Goal: Information Seeking & Learning: Learn about a topic

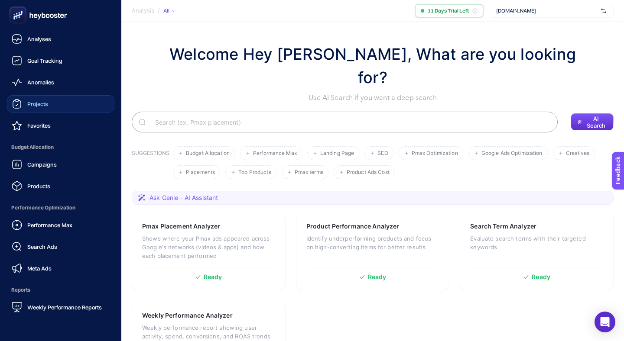
click at [35, 101] on span "Projects" at bounding box center [37, 104] width 21 height 7
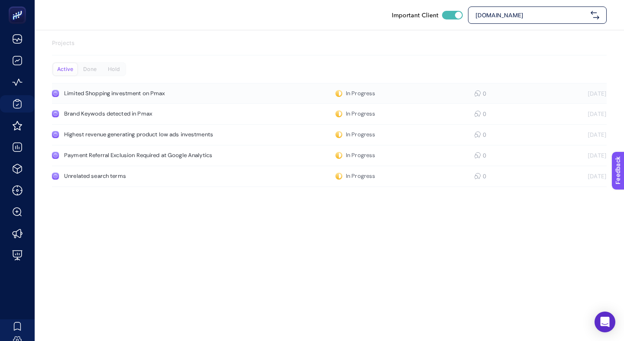
click at [185, 83] on link "Limited Shopping investment on Pmax In Progress 0 [DATE]" at bounding box center [329, 93] width 555 height 21
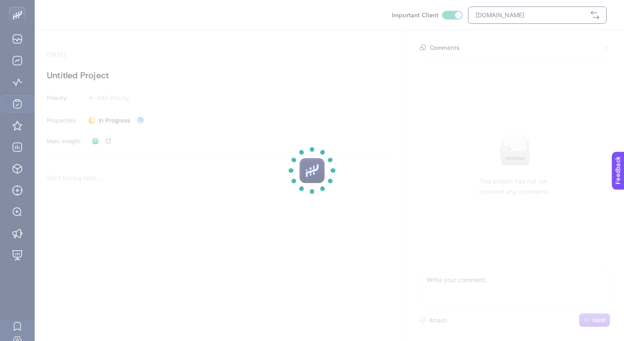
click at [206, 200] on section at bounding box center [312, 170] width 624 height 341
click at [200, 183] on section at bounding box center [312, 170] width 624 height 341
click at [165, 161] on section at bounding box center [312, 170] width 624 height 341
click at [182, 208] on section at bounding box center [312, 170] width 624 height 341
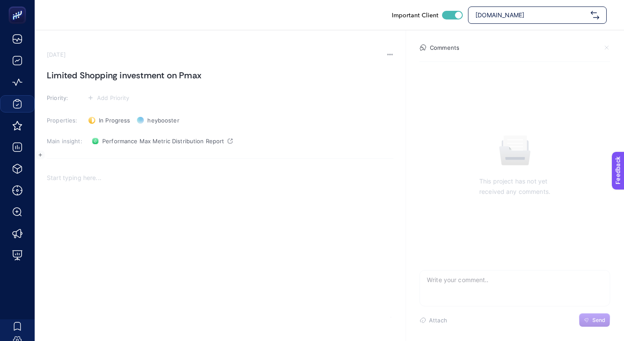
click at [117, 173] on p "Rich Text Editor. Editing area: main" at bounding box center [220, 178] width 347 height 10
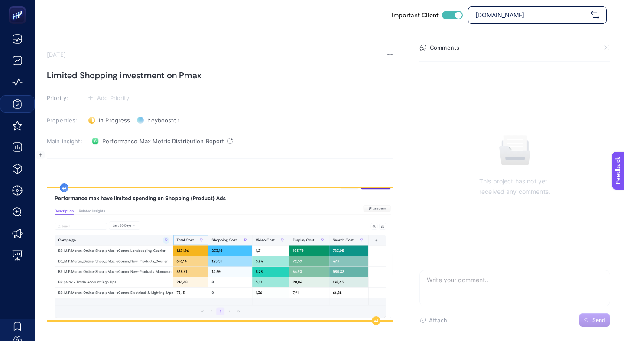
click at [65, 167] on div "Rich Text Editor. Editing area: main" at bounding box center [220, 253] width 347 height 173
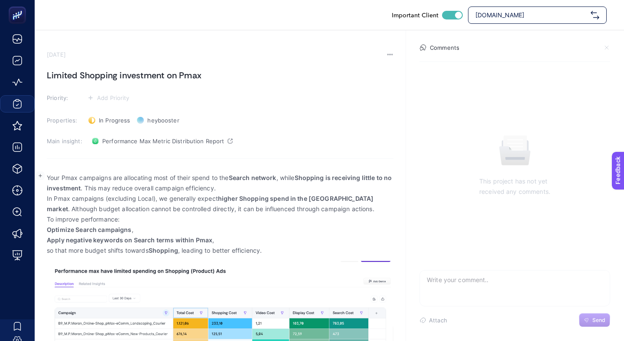
click at [334, 194] on p "In Pmax campaigns (excluding Local), we generally expect higher Shopping spend …" at bounding box center [220, 204] width 347 height 21
click at [246, 173] on p "Your Pmax campaigns are allocating most of their spend to the Search network , …" at bounding box center [220, 183] width 347 height 21
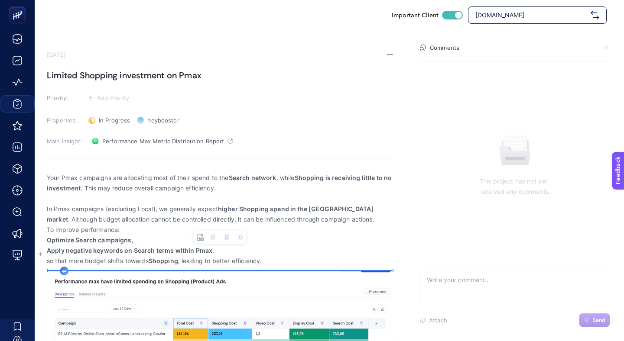
click at [221, 301] on img "Rich Text Editor. Editing area: main" at bounding box center [220, 338] width 347 height 132
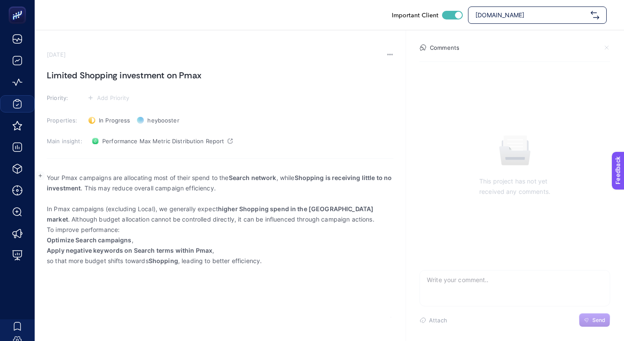
click at [169, 194] on p "Rich Text Editor. Editing area: main" at bounding box center [220, 199] width 347 height 10
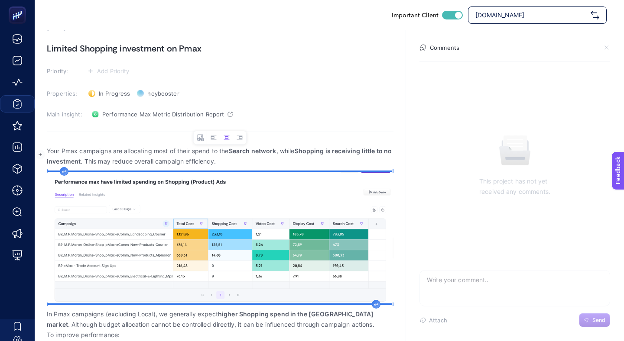
scroll to position [45, 0]
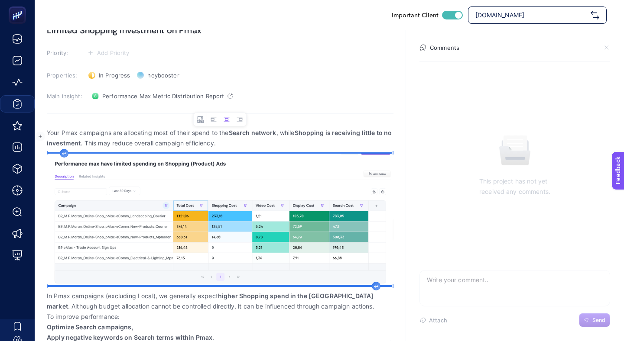
click at [310, 291] on p "In Pmax campaigns (excluding Local), we generally expect higher Shopping spend …" at bounding box center [220, 301] width 347 height 21
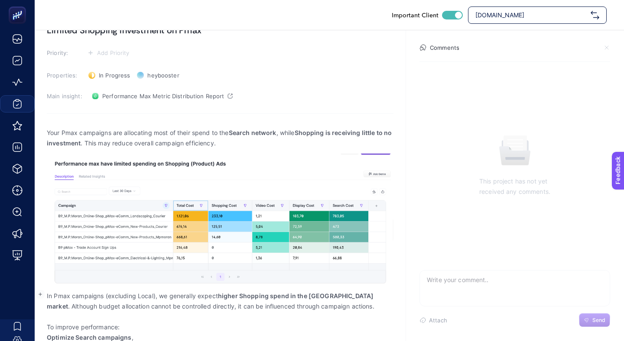
scroll to position [61, 0]
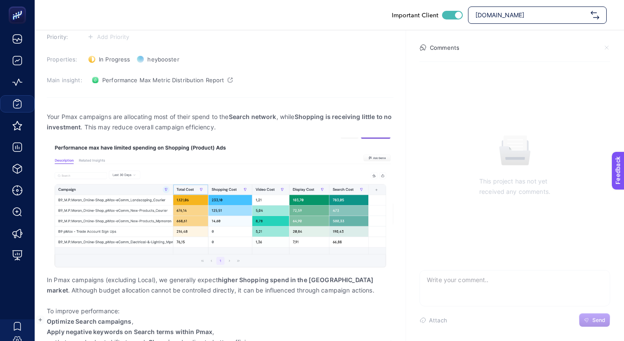
click at [232, 337] on p "so that more budget shifts towards Shopping , leading to better efficiency." at bounding box center [220, 342] width 347 height 10
click at [232, 327] on span "Apply negative keywords on Search terms within Pmax ," at bounding box center [220, 332] width 347 height 10
click at [48, 318] on strong "Optimize Search campaigns" at bounding box center [89, 321] width 85 height 7
click at [46, 280] on body "Important Client [DOMAIN_NAME] [DATE] Limited Shopping investment on Pmax Prior…" at bounding box center [312, 109] width 624 height 341
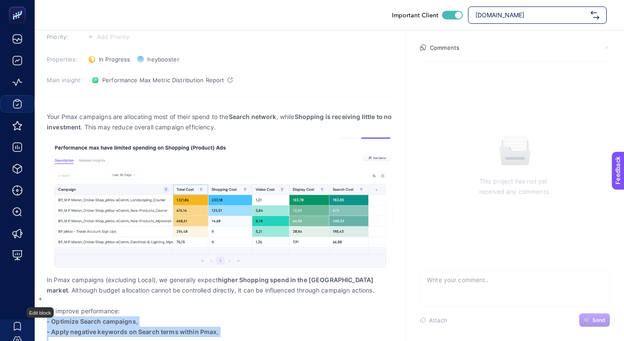
drag, startPoint x: 227, startPoint y: 319, endPoint x: 47, endPoint y: 296, distance: 181.7
click at [47, 317] on ul "- Optimize Search campaigns , - Apply negative keywords on Search terms within …" at bounding box center [220, 332] width 347 height 31
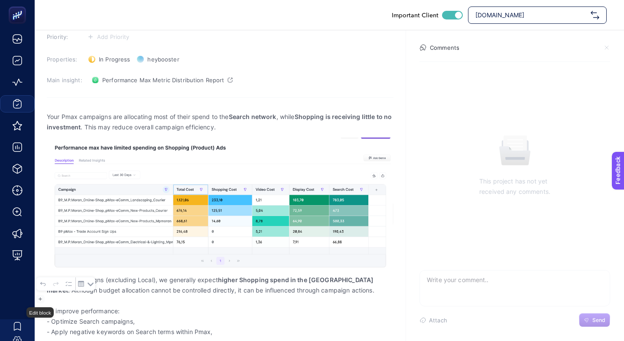
click at [76, 337] on span "Rich Text Editor. Editing area: main" at bounding box center [220, 342] width 347 height 10
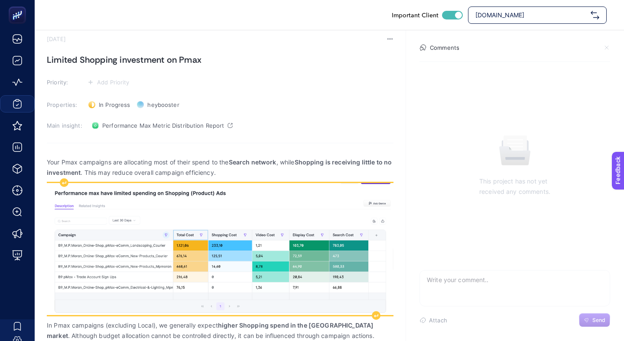
scroll to position [4, 0]
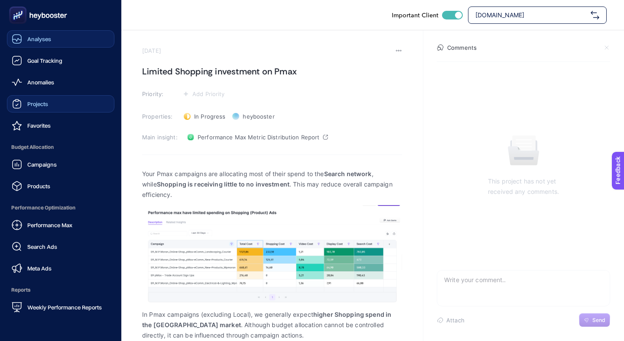
click at [45, 32] on link "Analyses" at bounding box center [60, 38] width 107 height 17
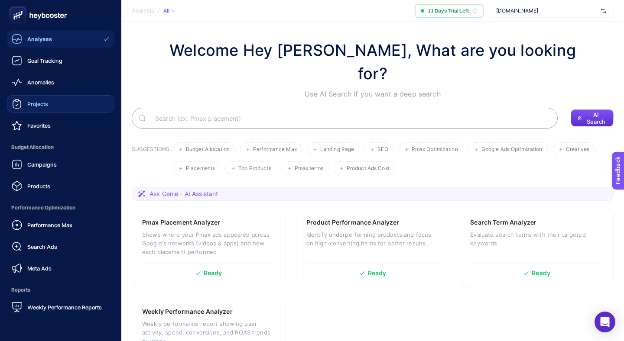
click at [58, 95] on link "Projects" at bounding box center [60, 103] width 107 height 17
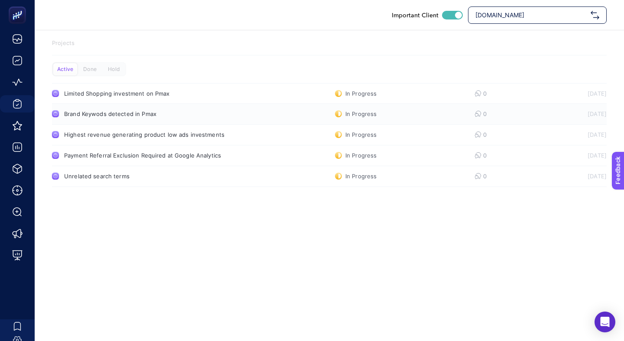
click at [139, 110] on div "Brand Keywods detected in Pmax" at bounding box center [164, 113] width 200 height 7
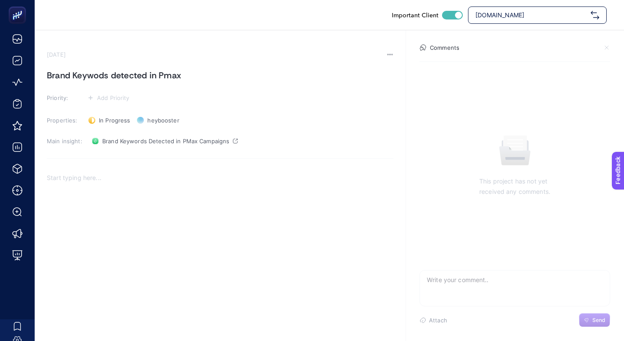
click at [157, 173] on p "Rich Text Editor. Editing area: main" at bounding box center [220, 178] width 347 height 10
click at [544, 19] on div "[DOMAIN_NAME]" at bounding box center [537, 14] width 139 height 17
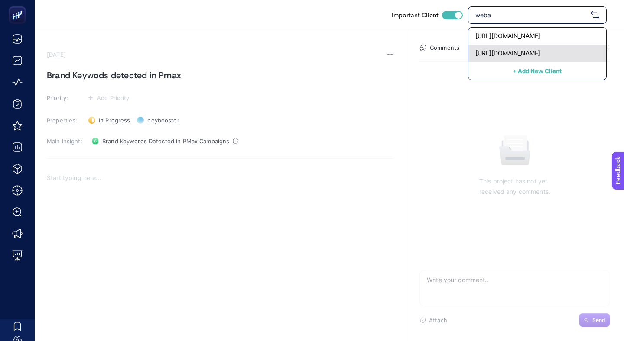
type input "weba"
click at [544, 45] on div "[URL][DOMAIN_NAME]" at bounding box center [537, 53] width 138 height 17
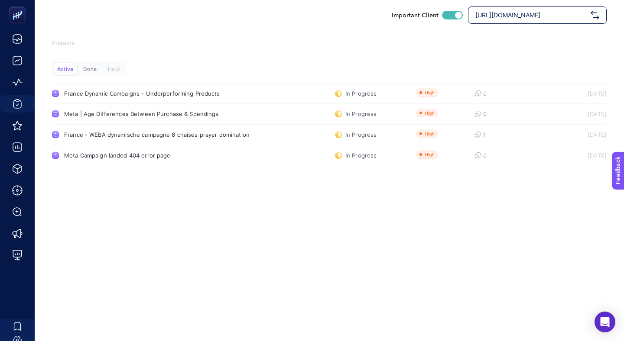
click at [102, 69] on div "Done" at bounding box center [114, 69] width 24 height 12
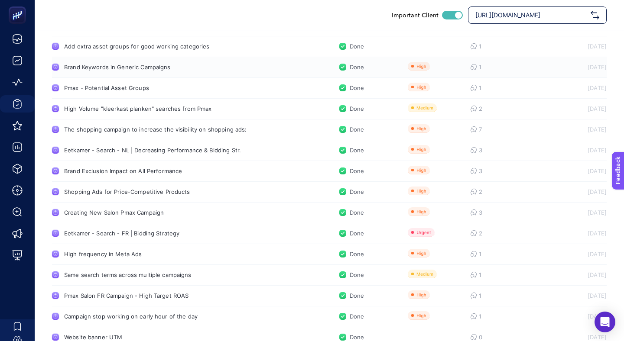
scroll to position [167, 0]
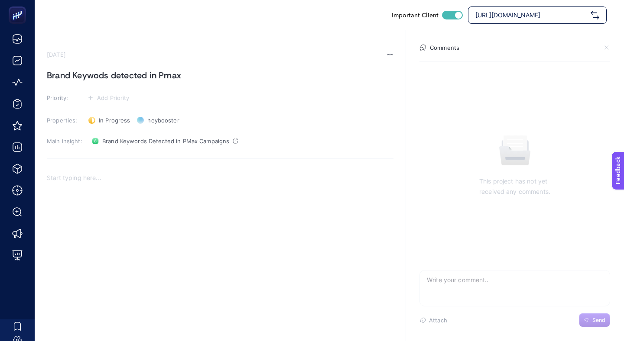
click at [539, 7] on div "Important Client [URL][DOMAIN_NAME]" at bounding box center [329, 15] width 589 height 30
click at [537, 12] on span "[URL][DOMAIN_NAME]" at bounding box center [531, 15] width 112 height 9
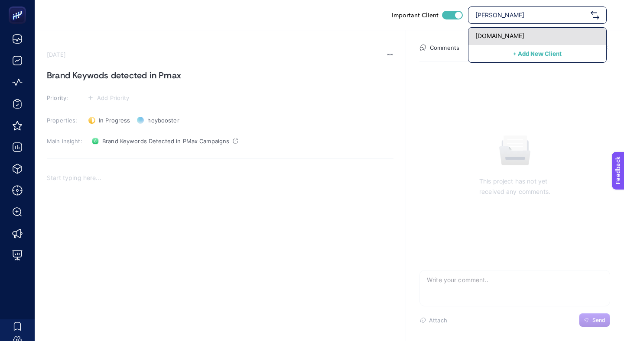
type input "[PERSON_NAME]"
click at [524, 32] on span "[DOMAIN_NAME]" at bounding box center [499, 36] width 49 height 9
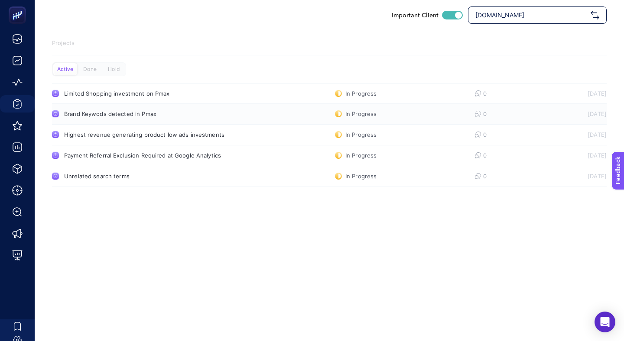
click at [139, 104] on link "Brand Keywods detected in Pmax In Progress 0 [DATE]" at bounding box center [329, 114] width 555 height 21
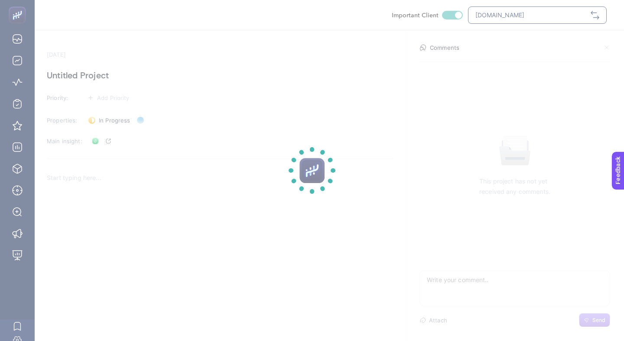
click at [107, 172] on section at bounding box center [312, 170] width 624 height 341
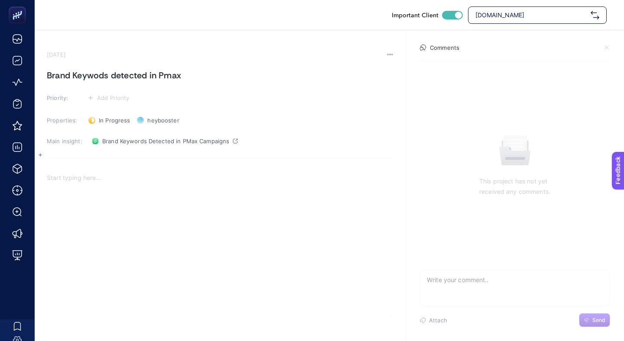
click at [106, 173] on p "Rich Text Editor. Editing area: main" at bounding box center [220, 178] width 347 height 10
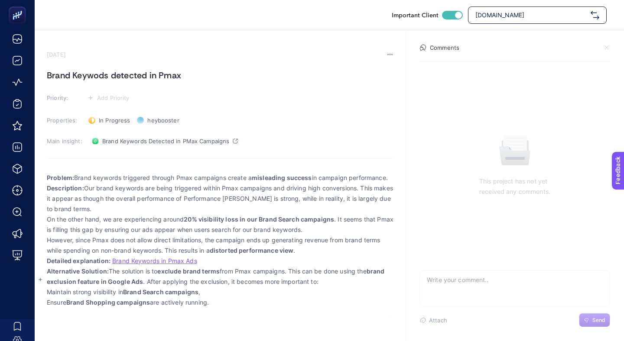
click at [395, 155] on section "[DATE] Brand Keywods detected in Pmax Priority: Add Priority Properties: In Pro…" at bounding box center [329, 185] width 589 height 310
click at [392, 173] on p "Problem: Brand keywords triggered through Pmax campaigns create a misleading su…" at bounding box center [220, 178] width 347 height 10
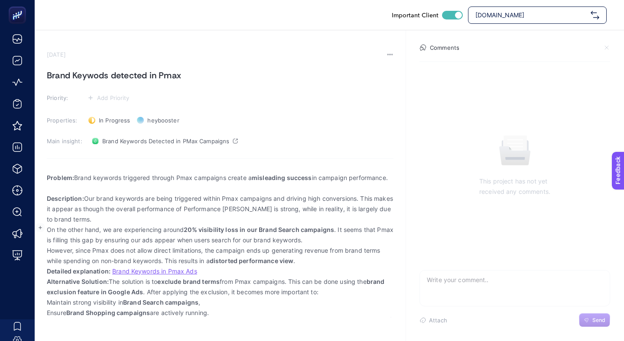
click at [318, 246] on p "However, since Pmax does not allow direct limitations, the campaign ends up gen…" at bounding box center [220, 256] width 347 height 21
click at [321, 266] on p "Detailed explanation: Brand Keywords in Pmax Ads" at bounding box center [220, 271] width 347 height 10
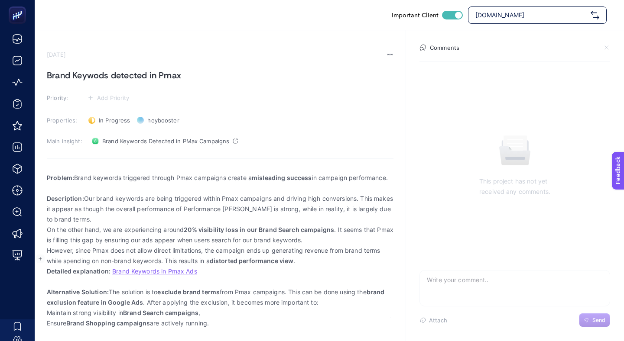
click at [145, 200] on p "Description: Our brand keywords are being triggered within Pmax campaigns and d…" at bounding box center [220, 209] width 347 height 31
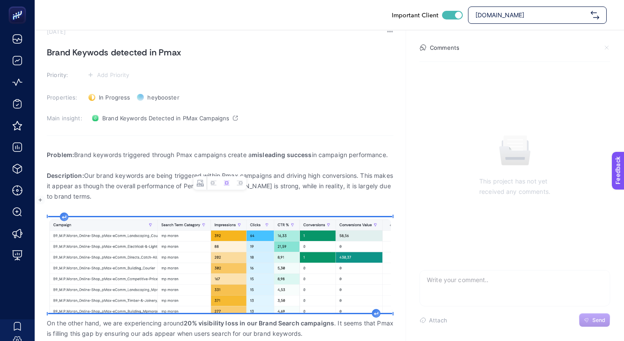
scroll to position [42, 0]
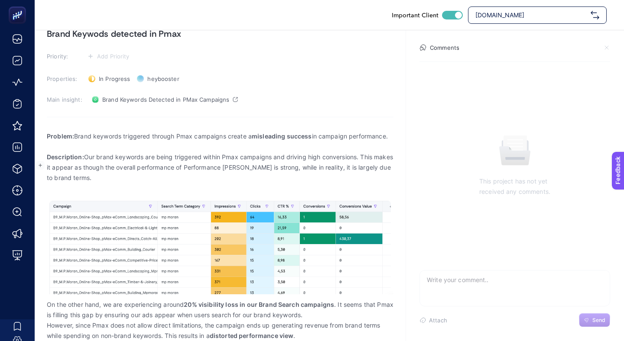
click at [108, 183] on p "Rich Text Editor. Editing area: main" at bounding box center [220, 188] width 347 height 10
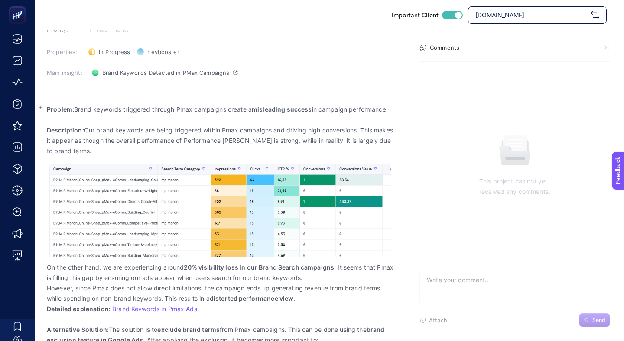
scroll to position [77, 0]
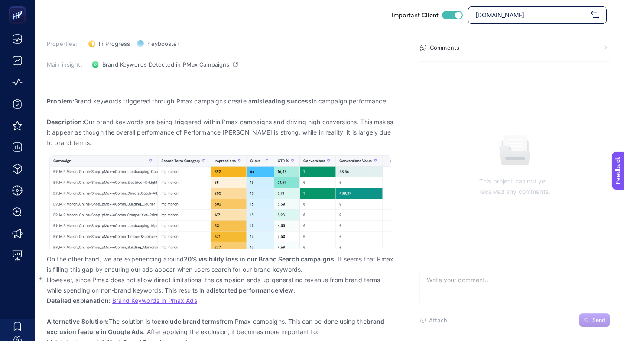
click at [212, 296] on p "Detailed explanation: Brand Keywords in Pmax Ads" at bounding box center [220, 301] width 347 height 10
click at [321, 254] on p "On the other hand, we are experiencing around 20% visibility loss in our Brand …" at bounding box center [220, 264] width 347 height 21
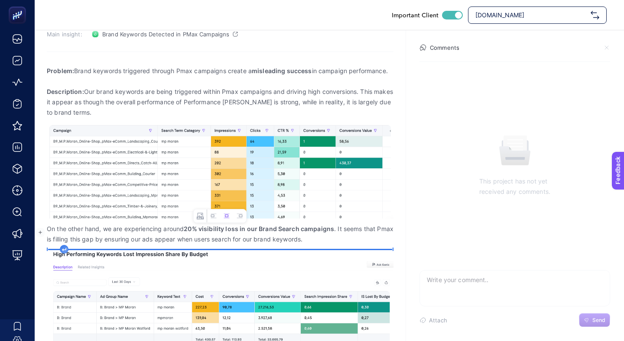
scroll to position [122, 0]
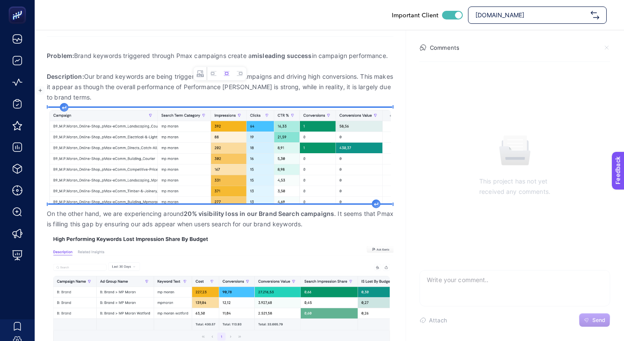
click at [291, 146] on img "Rich Text Editor. Editing area: main" at bounding box center [220, 156] width 347 height 96
click at [242, 241] on img "Rich Text Editor. Editing area: main" at bounding box center [220, 290] width 347 height 110
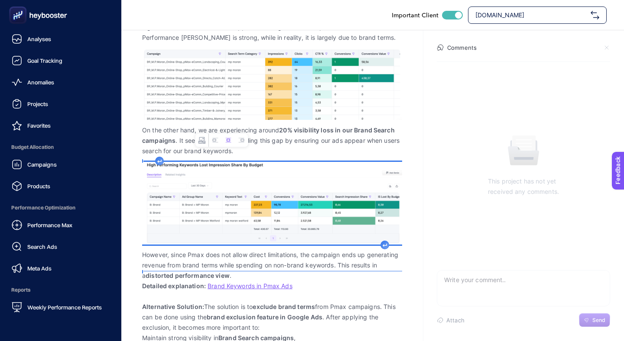
scroll to position [182, 0]
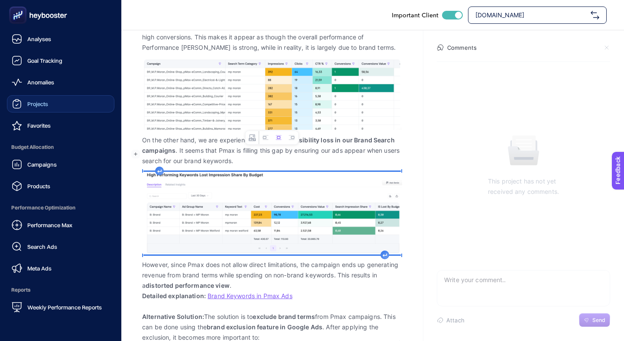
click at [54, 95] on link "Projects" at bounding box center [60, 103] width 107 height 17
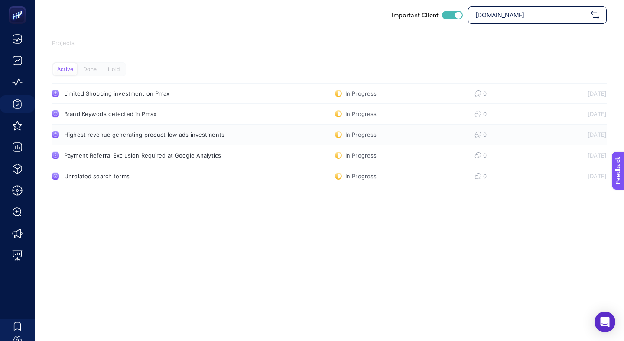
click at [184, 131] on div "Highest revenue generating product low ads investments" at bounding box center [164, 134] width 200 height 7
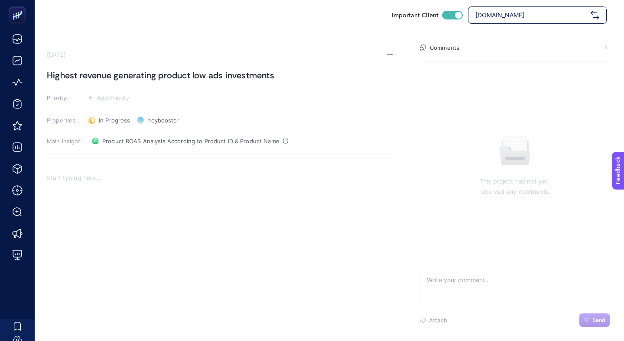
click at [175, 172] on div "Rich Text Editor. Editing area: main" at bounding box center [220, 253] width 347 height 173
click at [153, 138] on span "Product ROAS Analysis According to Product ID & Product Name" at bounding box center [190, 141] width 177 height 7
click at [161, 178] on div "Rich Text Editor. Editing area: main" at bounding box center [220, 253] width 347 height 173
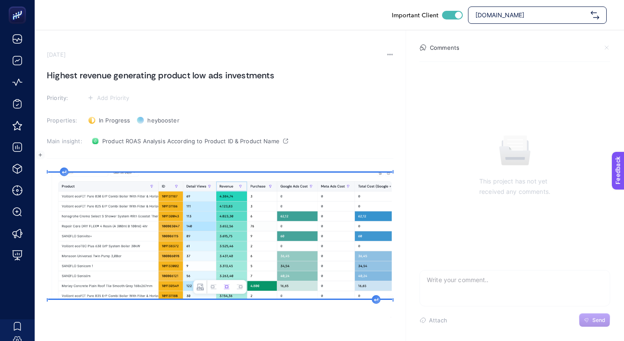
click at [64, 144] on section "[DATE] Highest revenue generating product low ads investments Priority: Add Pri…" at bounding box center [220, 195] width 347 height 289
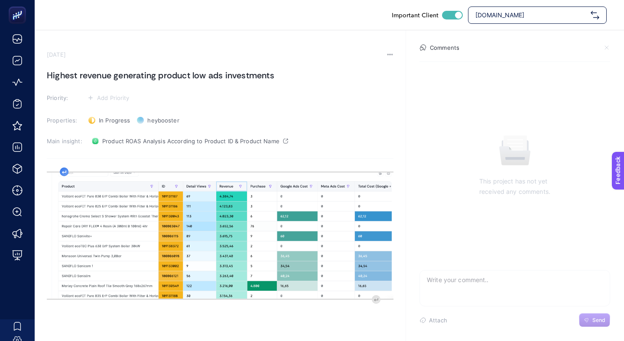
click at [65, 167] on div "image widget. Press Enter to type after or press Shift + Enter to type before t…" at bounding box center [220, 253] width 347 height 173
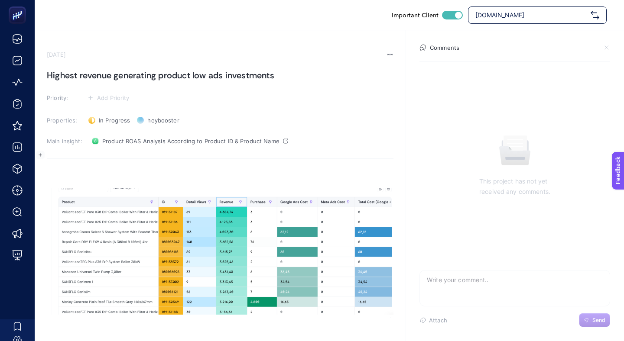
click at [65, 167] on div "Rich Text Editor. Editing area: main" at bounding box center [220, 253] width 347 height 173
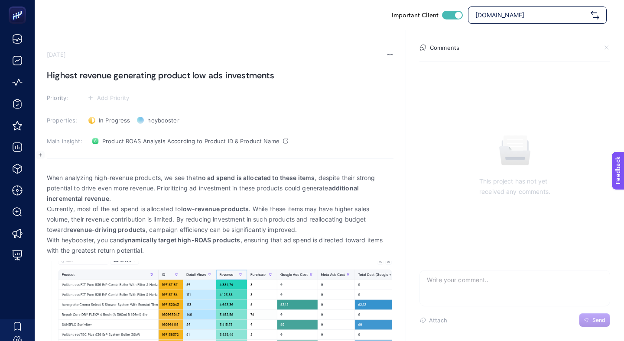
click at [133, 175] on p "When analyzing high-revenue products, we see that no ad spend is allocated to t…" at bounding box center [220, 188] width 347 height 31
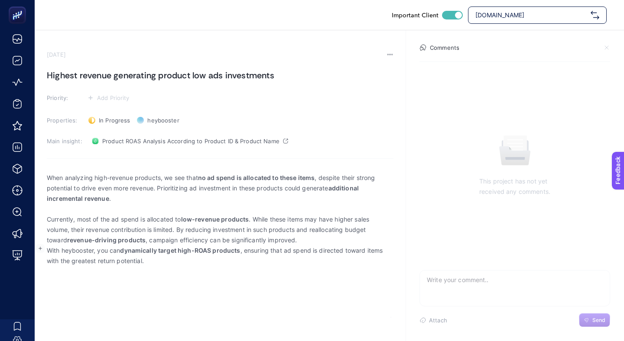
click at [82, 180] on p "When analyzing high-revenue products, we see that no ad spend is allocated to t…" at bounding box center [220, 188] width 347 height 31
click at [82, 204] on p "Rich Text Editor. Editing area: main" at bounding box center [220, 209] width 347 height 10
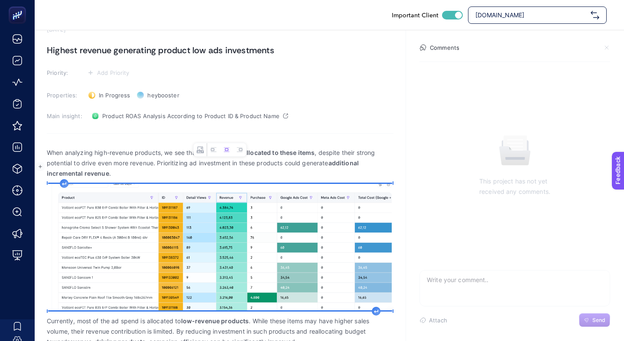
scroll to position [40, 0]
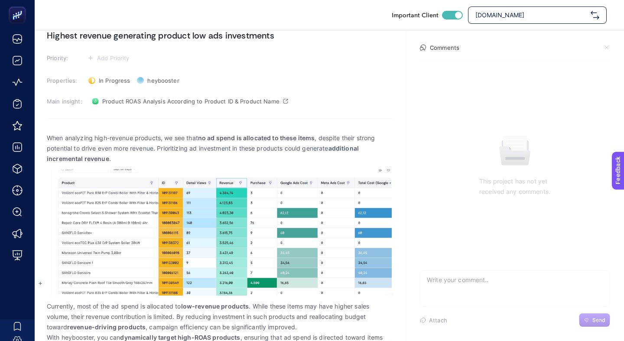
click at [288, 302] on p "Currently, most of the ad spend is allocated to low-revenue products . While th…" at bounding box center [220, 317] width 347 height 31
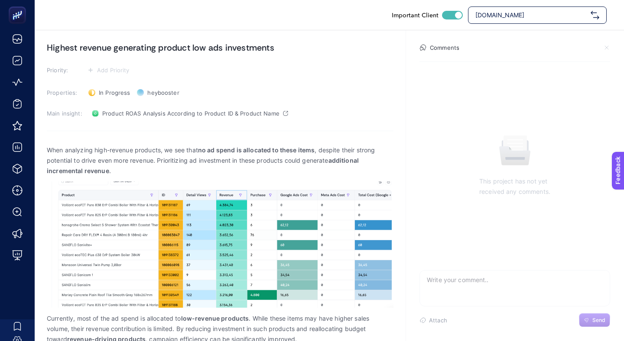
scroll to position [7, 0]
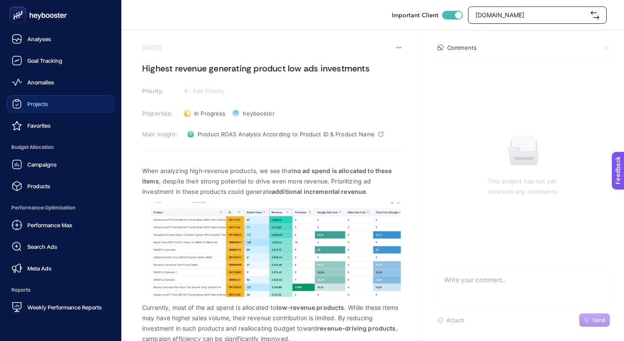
click at [48, 95] on link "Projects" at bounding box center [60, 103] width 107 height 17
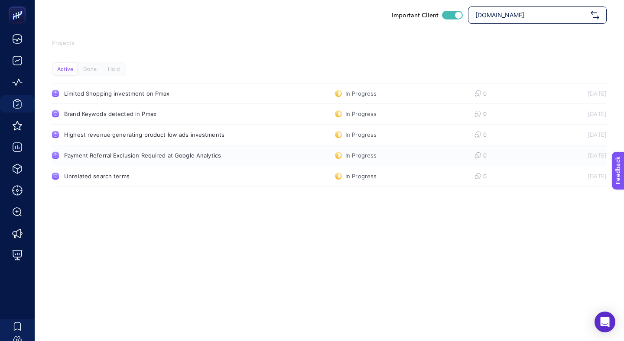
click at [114, 152] on div "Payment Referral Exclusion Required at Google Analytics" at bounding box center [164, 155] width 200 height 7
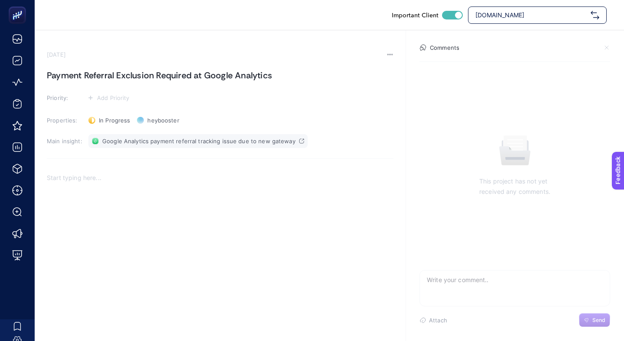
click at [159, 138] on span "Google Analytics payment referral tracking issue due to new gateway" at bounding box center [198, 141] width 193 height 7
click at [124, 214] on div "Rich Text Editor. Editing area: main" at bounding box center [220, 253] width 347 height 173
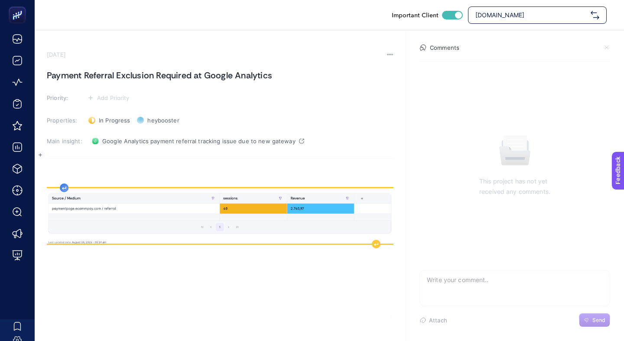
click at [63, 167] on div "Rich Text Editor. Editing area: main" at bounding box center [220, 253] width 347 height 173
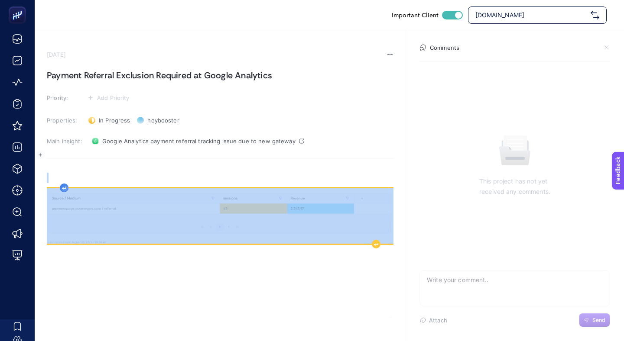
click at [63, 167] on div "Rich Text Editor. Editing area: main" at bounding box center [220, 253] width 347 height 173
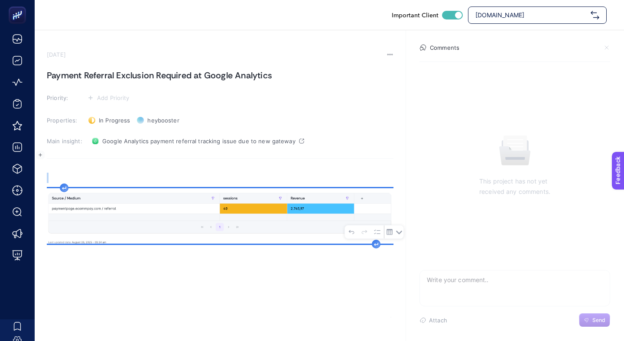
click at [63, 167] on div "Rich Text Editor. Editing area: main" at bounding box center [220, 253] width 347 height 173
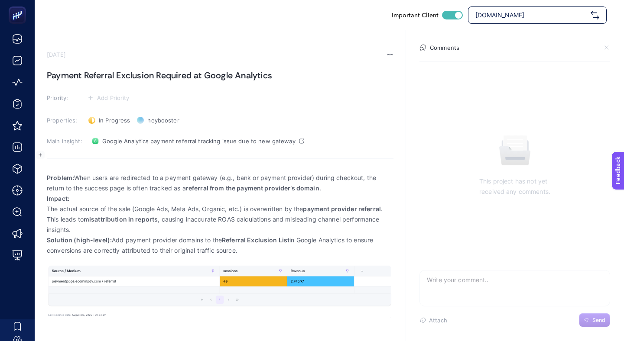
click at [328, 173] on p "Problem: When users are redirected to a payment gateway (e.g., bank or payment …" at bounding box center [220, 183] width 347 height 21
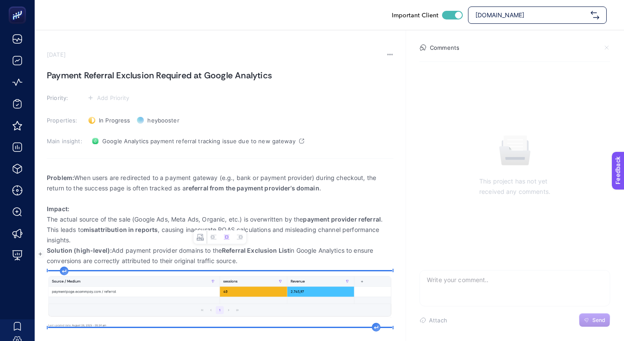
click at [214, 272] on img "Rich Text Editor. Editing area: main" at bounding box center [220, 299] width 347 height 55
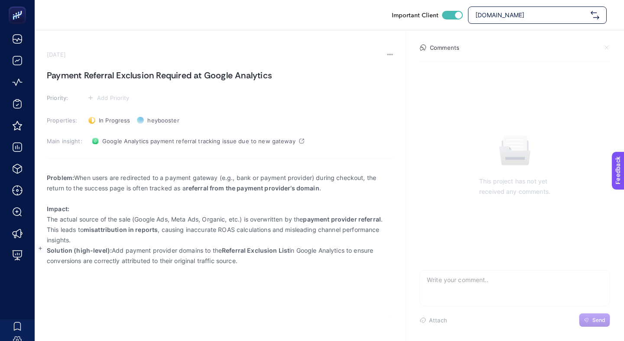
click at [145, 194] on p "Rich Text Editor. Editing area: main" at bounding box center [220, 199] width 347 height 10
click at [130, 194] on p "Rich Text Editor. Editing area: main" at bounding box center [220, 199] width 347 height 10
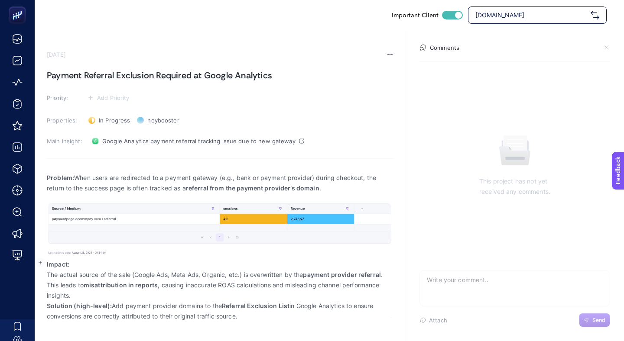
click at [103, 280] on span "This leads to misattribution in reports , causing inaccurate ROAS calculations …" at bounding box center [220, 290] width 347 height 21
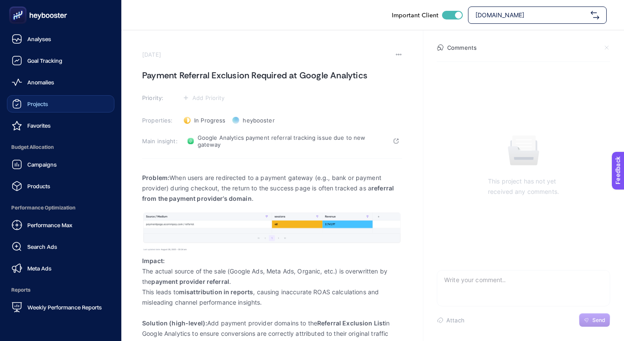
click at [63, 95] on link "Projects" at bounding box center [60, 103] width 107 height 17
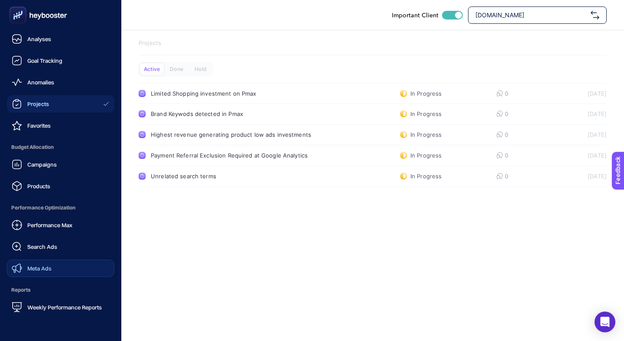
click at [40, 265] on span "Meta Ads" at bounding box center [39, 268] width 24 height 7
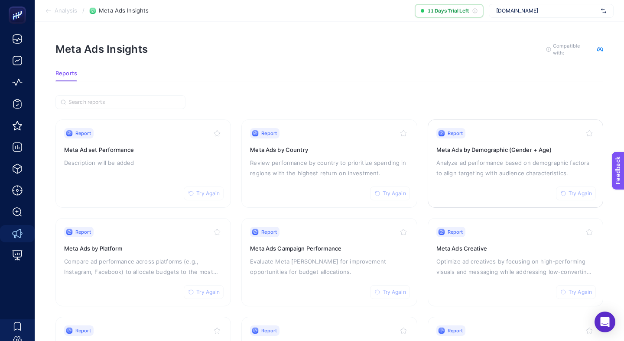
click at [510, 158] on p "Analyze ad performance based on demographic factors to align targeting with aud…" at bounding box center [515, 168] width 158 height 21
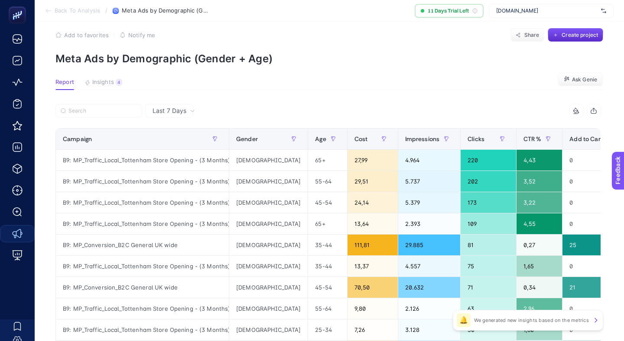
scroll to position [12, 0]
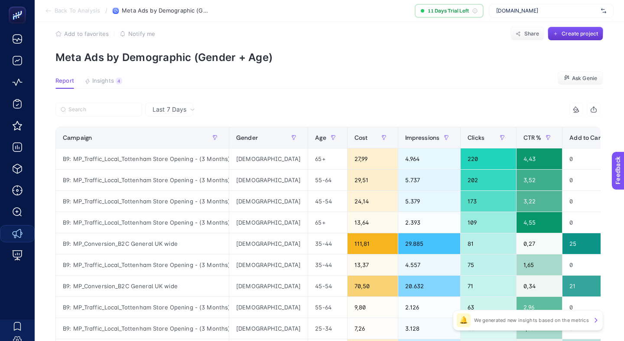
click at [573, 33] on button "Create project" at bounding box center [575, 34] width 55 height 14
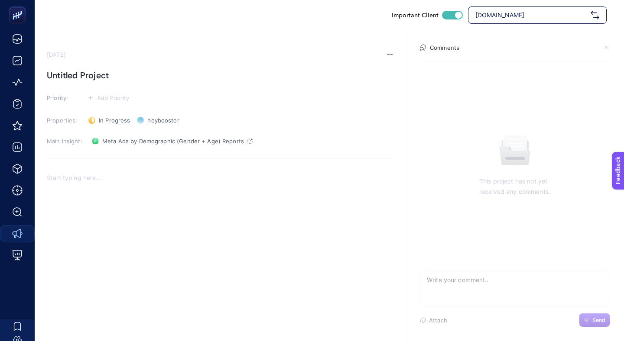
click at [95, 68] on h1 "Untitled Project" at bounding box center [220, 75] width 347 height 14
click at [65, 68] on h1 "Meta 55- 65+ Audience Targeting" at bounding box center [220, 75] width 347 height 14
drag, startPoint x: 200, startPoint y: 71, endPoint x: 185, endPoint y: 70, distance: 14.8
click at [185, 70] on h1 "Meta 55- 65+ Audience TargetingAds" at bounding box center [220, 75] width 347 height 14
click at [71, 71] on h1 "Meta 55- 65+ Audience Targeting" at bounding box center [220, 75] width 347 height 14
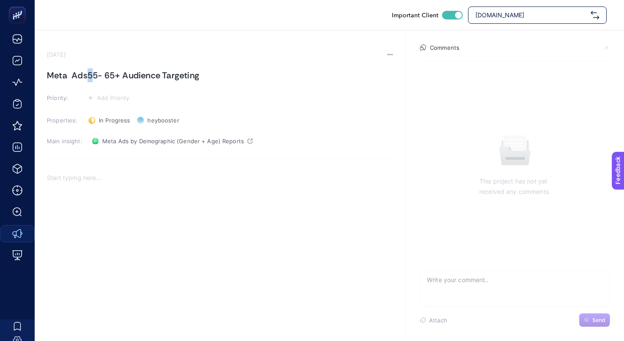
click at [89, 68] on h1 "Meta Ads55- 65+ Audience Targeting" at bounding box center [220, 75] width 347 height 14
click at [88, 68] on h1 "Meta Ads 5- 65+ Audience Targeting" at bounding box center [220, 75] width 347 height 14
click at [70, 68] on h1 "Meta Ads 55- 65+ Audience Targeting" at bounding box center [220, 75] width 347 height 14
click at [97, 167] on div "Rich Text Editor. Editing area: main" at bounding box center [220, 253] width 347 height 173
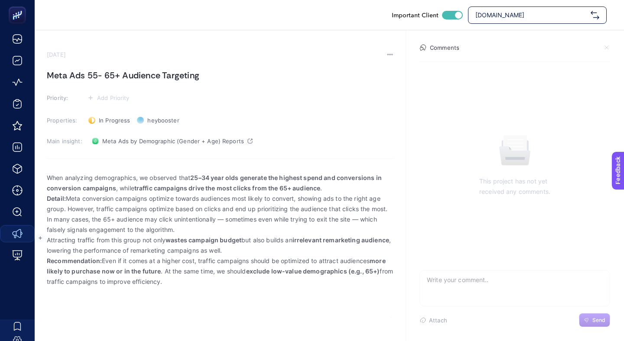
click at [328, 173] on p "When analyzing demographics, we observed that 25–34 year olds generate the high…" at bounding box center [220, 183] width 347 height 21
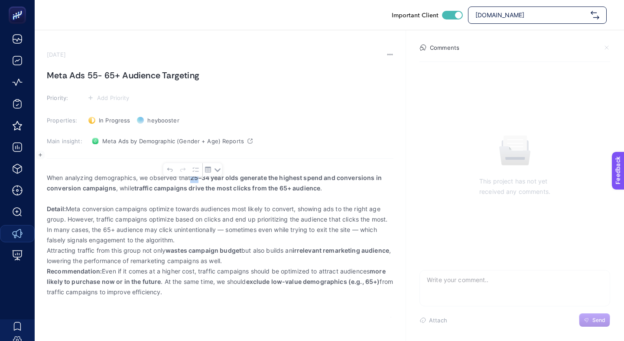
drag, startPoint x: 199, startPoint y: 153, endPoint x: 192, endPoint y: 151, distance: 7.1
click at [192, 173] on p "When analyzing demographics, we observed that 25–34 year olds generate the high…" at bounding box center [220, 183] width 347 height 21
click at [208, 174] on strong "35–34 year olds generate the highest spend and conversions in conversion campai…" at bounding box center [214, 183] width 335 height 18
click at [214, 194] on p "Rich Text Editor. Editing area: main" at bounding box center [220, 199] width 347 height 10
click at [198, 212] on p "Detail: Meta conversion campaigns optimize towards audiences most likely to con…" at bounding box center [220, 225] width 347 height 42
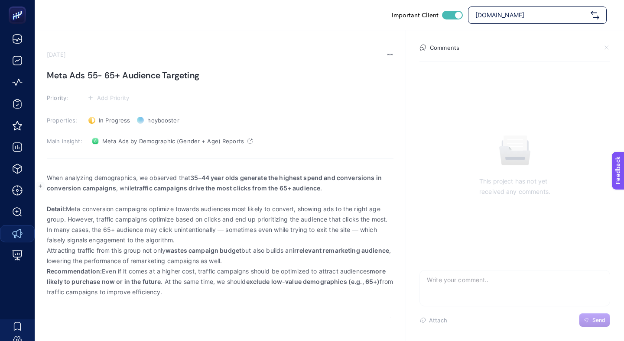
click at [191, 247] on strong "wastes campaign budget" at bounding box center [203, 250] width 76 height 7
click at [186, 218] on p "Detail: Meta conversion campaigns optimize towards audiences most likely to con…" at bounding box center [220, 225] width 347 height 42
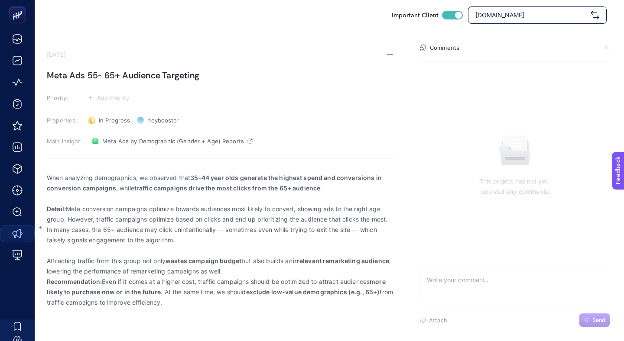
click at [258, 256] on p "Attracting traffic from this group not only wastes campaign budget but also bui…" at bounding box center [220, 266] width 347 height 21
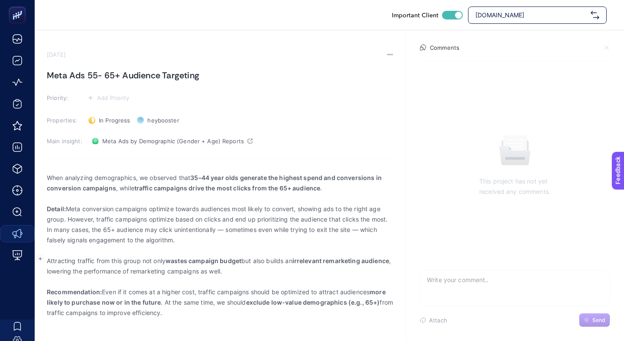
click at [142, 194] on p "Rich Text Editor. Editing area: main" at bounding box center [220, 199] width 347 height 10
click at [189, 246] on p "Rich Text Editor. Editing area: main" at bounding box center [220, 251] width 347 height 10
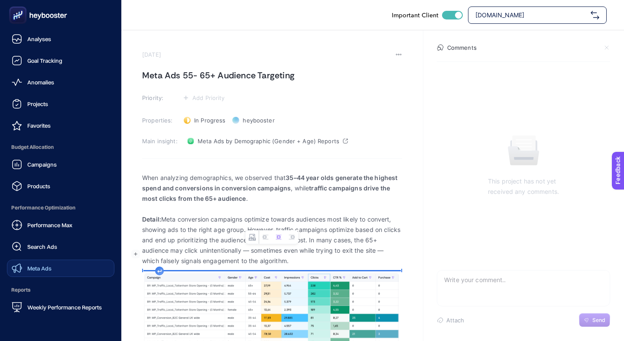
click at [66, 260] on link "Meta Ads" at bounding box center [60, 268] width 107 height 17
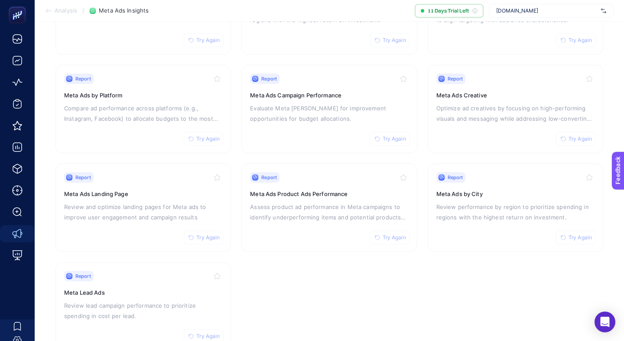
scroll to position [156, 0]
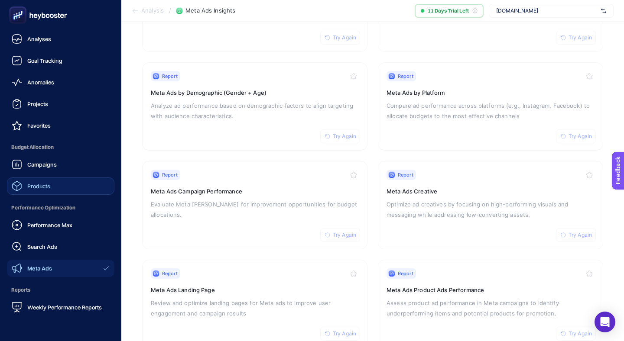
click at [52, 178] on link "Products" at bounding box center [60, 186] width 107 height 17
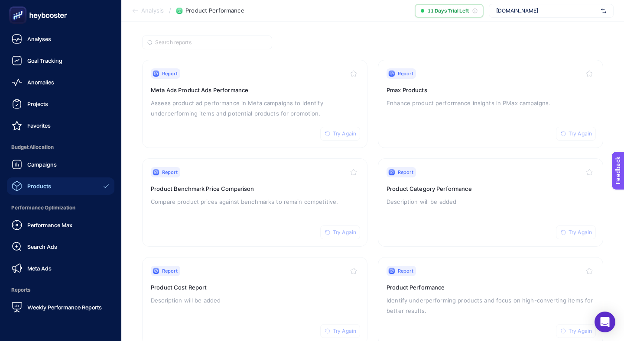
scroll to position [61, 0]
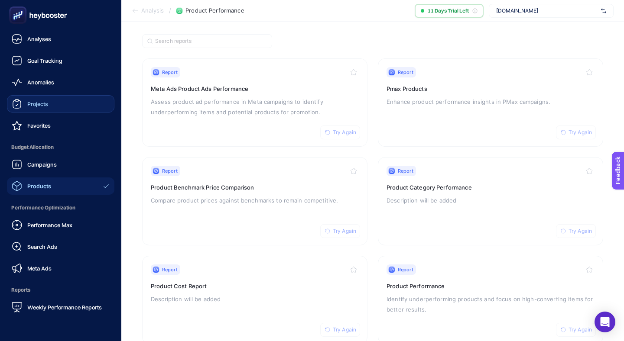
click at [77, 95] on link "Projects" at bounding box center [60, 103] width 107 height 17
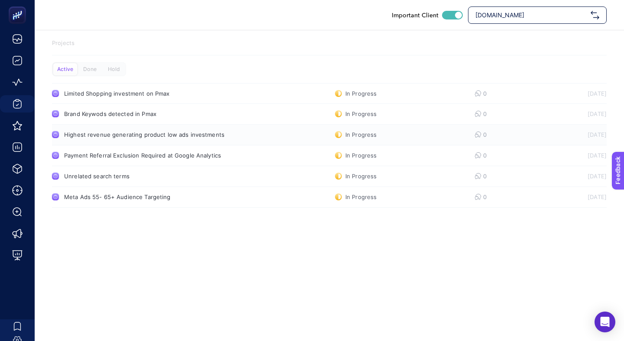
click at [179, 125] on link "Highest revenue generating product low ads investments In Progress 0 [DATE]" at bounding box center [329, 135] width 555 height 21
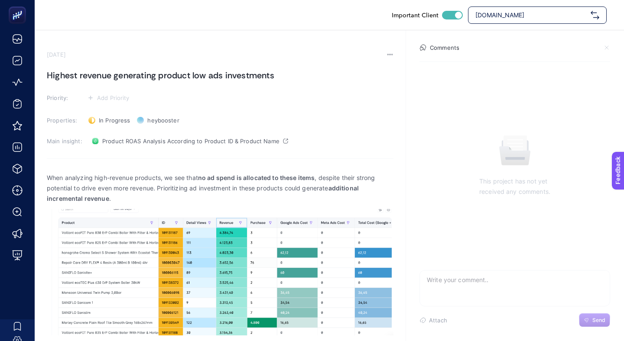
scroll to position [55, 0]
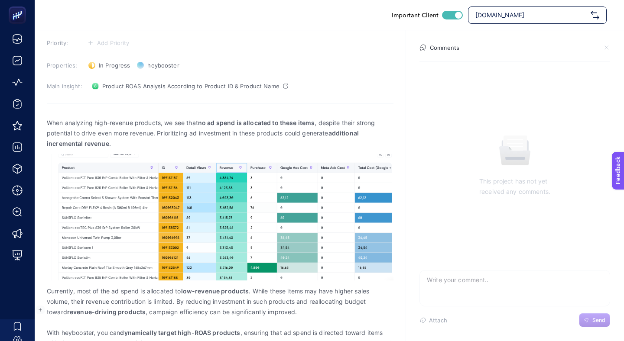
click at [237, 328] on p "With heybooster, you can dynamically target high-ROAS products , ensuring that …" at bounding box center [220, 338] width 347 height 21
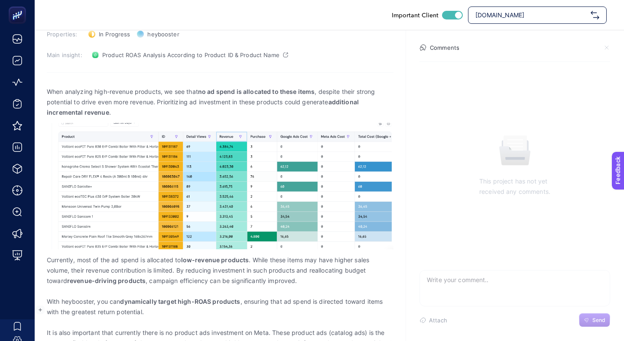
scroll to position [87, 0]
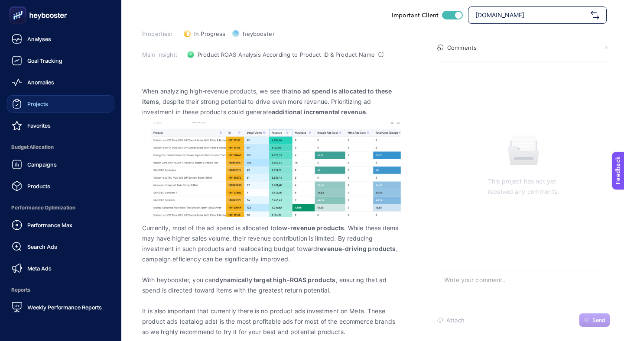
click at [29, 95] on link "Projects" at bounding box center [60, 103] width 107 height 17
